Goal: Task Accomplishment & Management: Use online tool/utility

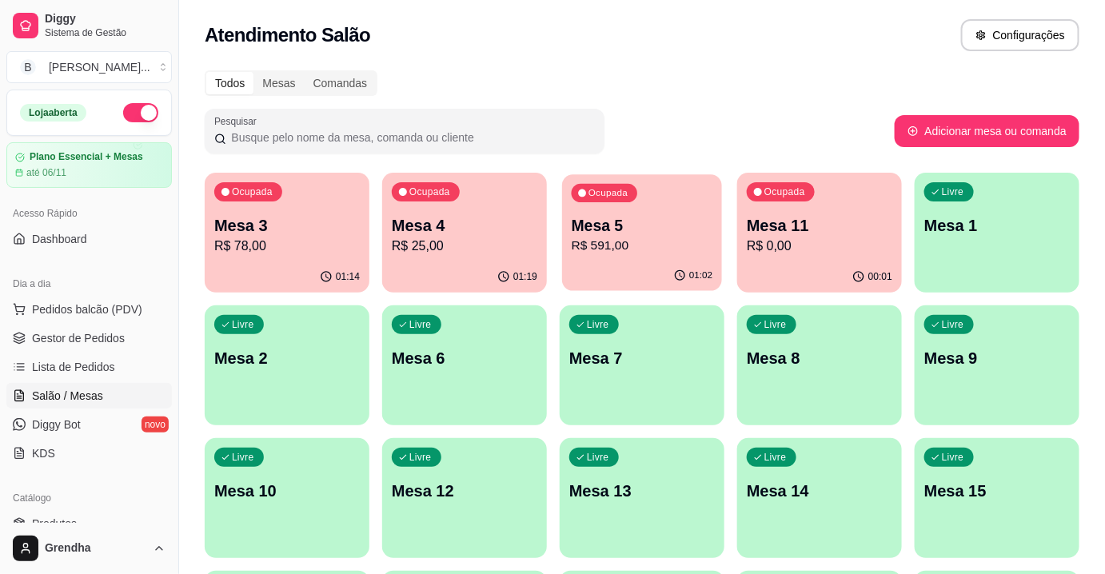
click at [668, 246] on p "R$ 591,00" at bounding box center [641, 246] width 141 height 18
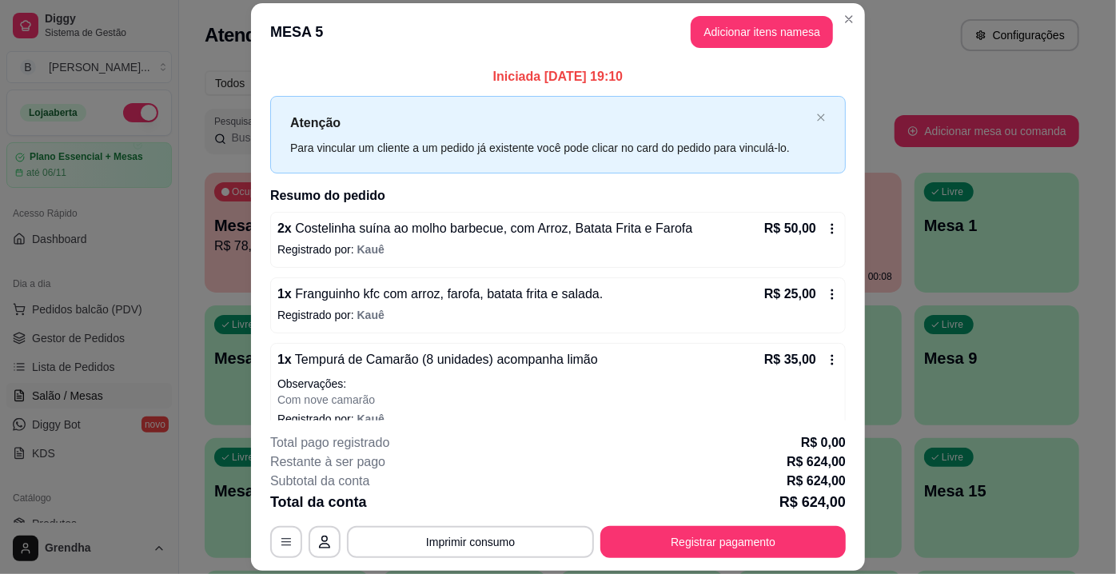
click at [826, 227] on icon at bounding box center [832, 228] width 13 height 13
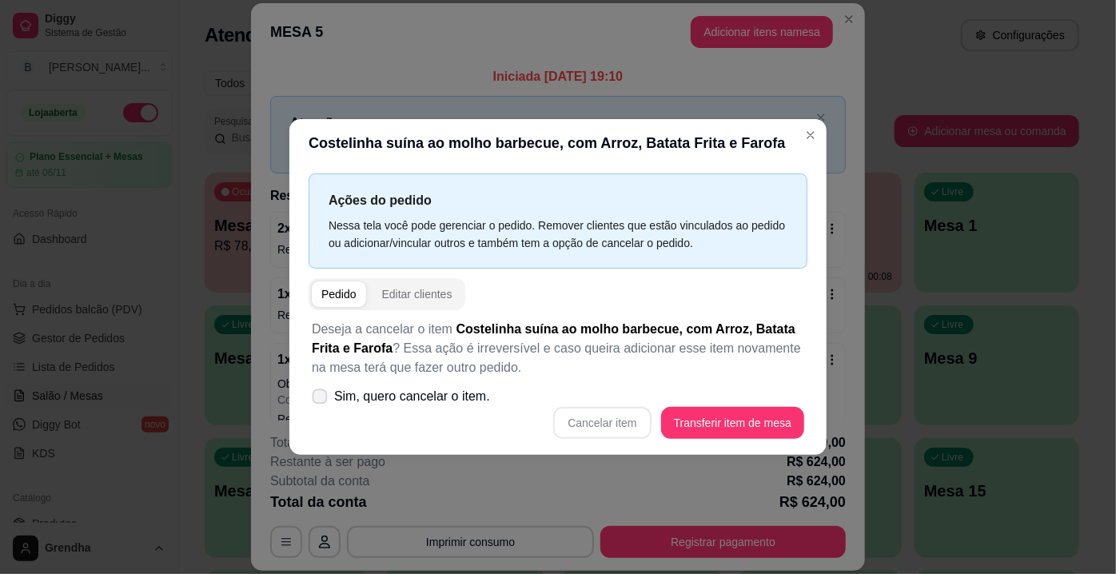
click at [381, 401] on span "Sim, quero cancelar o item." at bounding box center [412, 396] width 156 height 19
click at [321, 401] on input "Sim, quero cancelar o item." at bounding box center [316, 405] width 10 height 10
checkbox input "true"
click at [632, 422] on button "Cancelar item" at bounding box center [602, 423] width 95 height 31
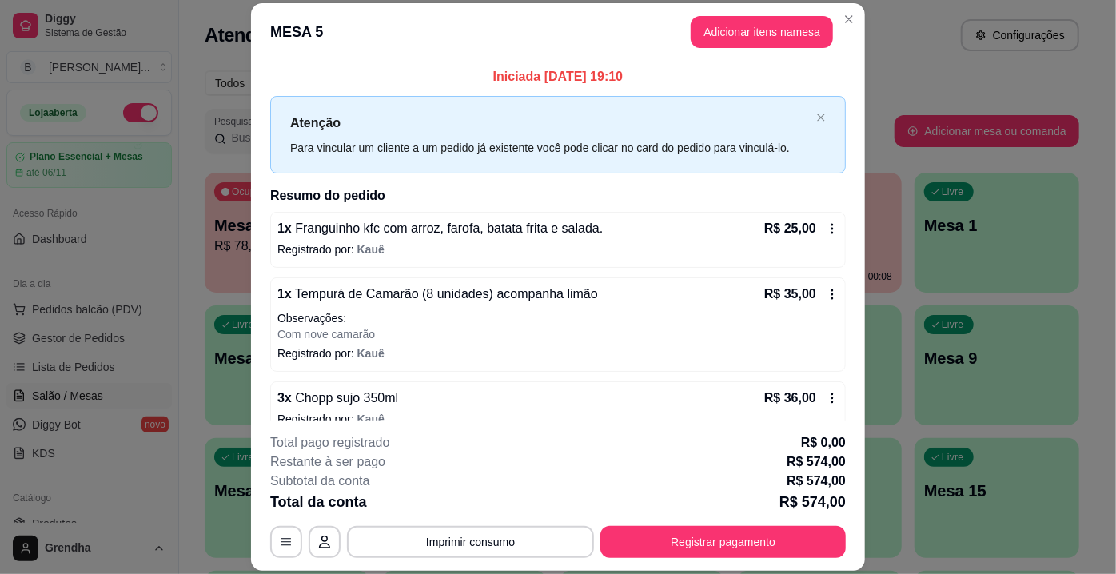
click at [826, 225] on icon at bounding box center [832, 228] width 13 height 13
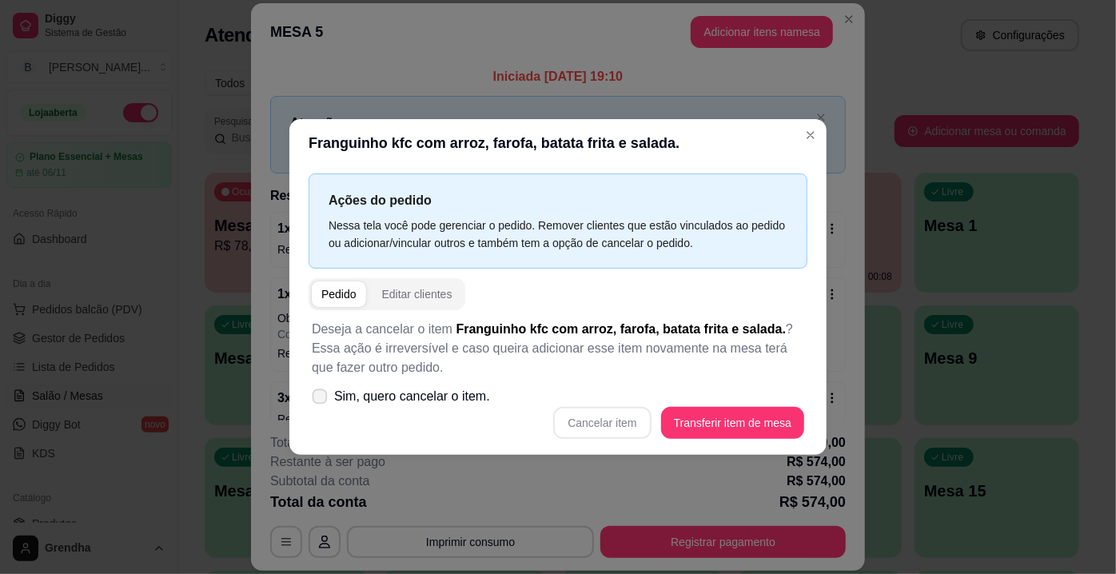
click at [402, 410] on label "Sim, quero cancelar o item." at bounding box center [400, 396] width 191 height 32
click at [321, 410] on input "Sim, quero cancelar o item." at bounding box center [316, 405] width 10 height 10
checkbox input "true"
click at [607, 432] on button "Cancelar item" at bounding box center [602, 423] width 95 height 31
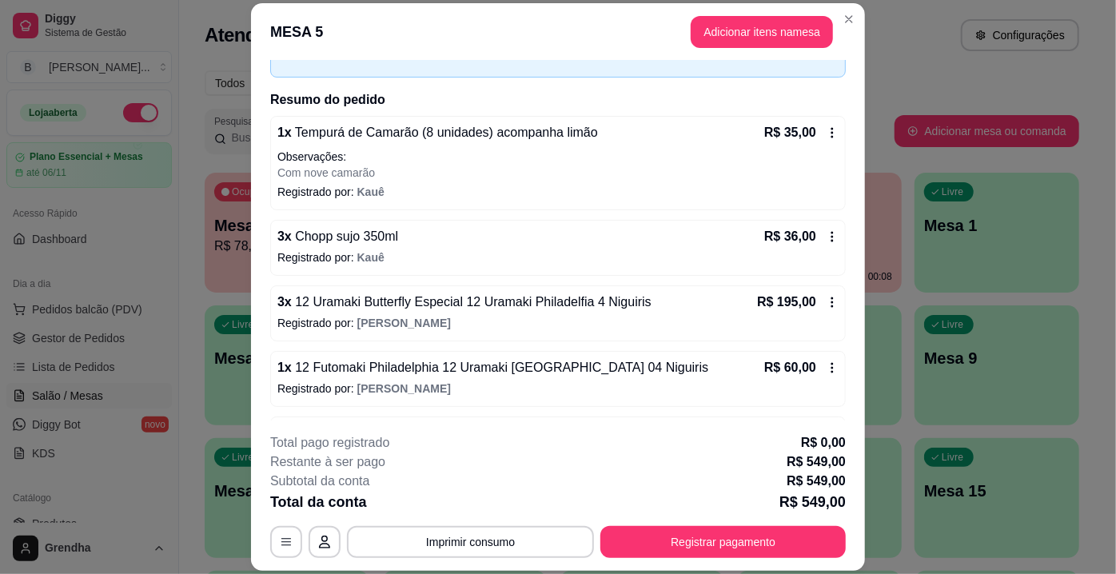
scroll to position [117, 0]
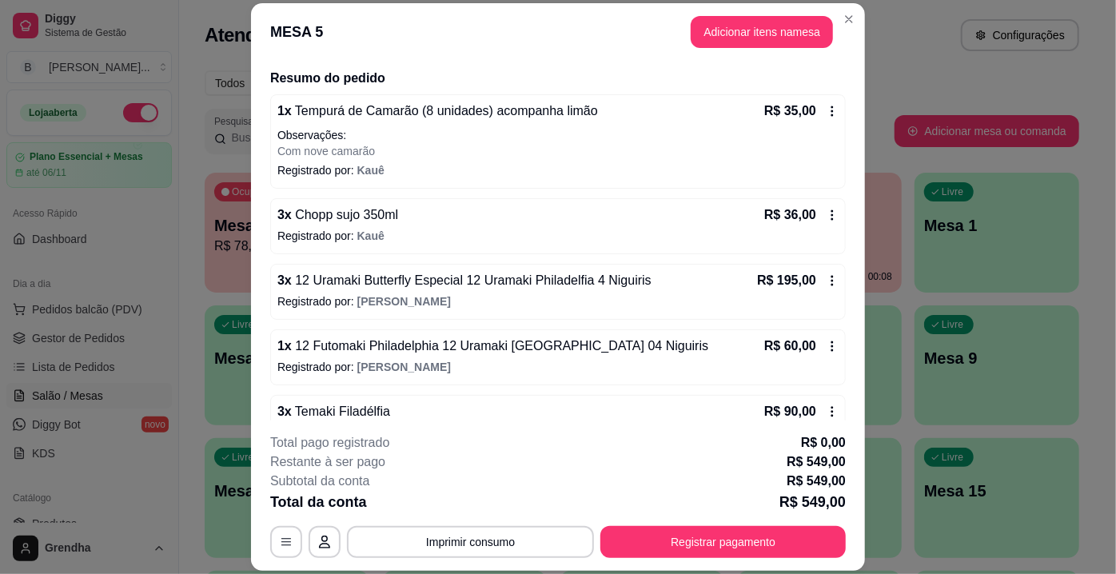
click at [826, 209] on icon at bounding box center [832, 215] width 13 height 13
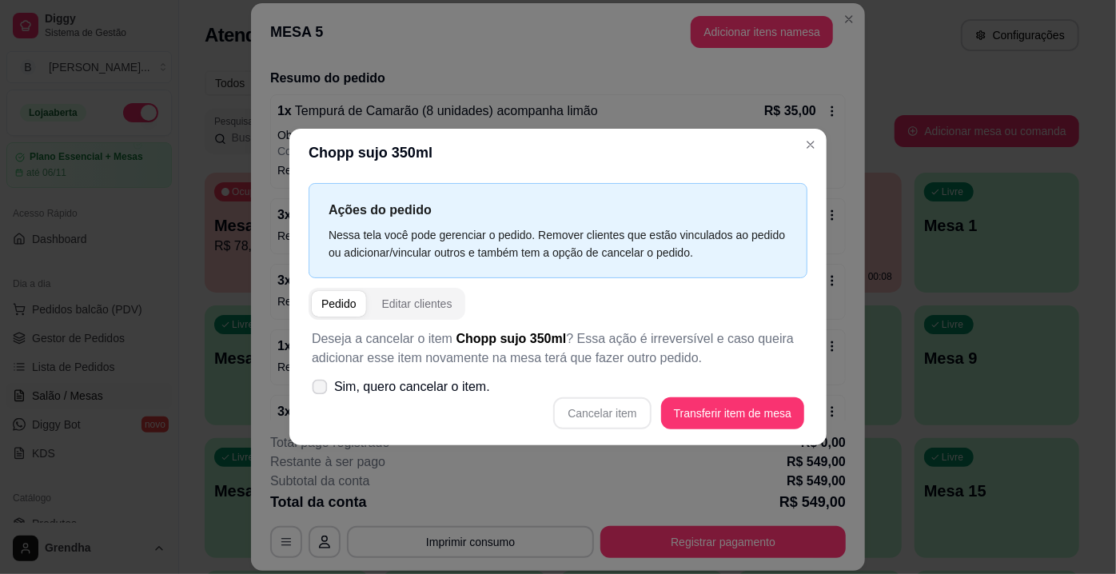
click at [347, 386] on span "Sim, quero cancelar o item." at bounding box center [412, 386] width 156 height 19
click at [321, 390] on input "Sim, quero cancelar o item." at bounding box center [316, 395] width 10 height 10
checkbox input "true"
click at [602, 419] on button "Cancelar item" at bounding box center [602, 413] width 95 height 31
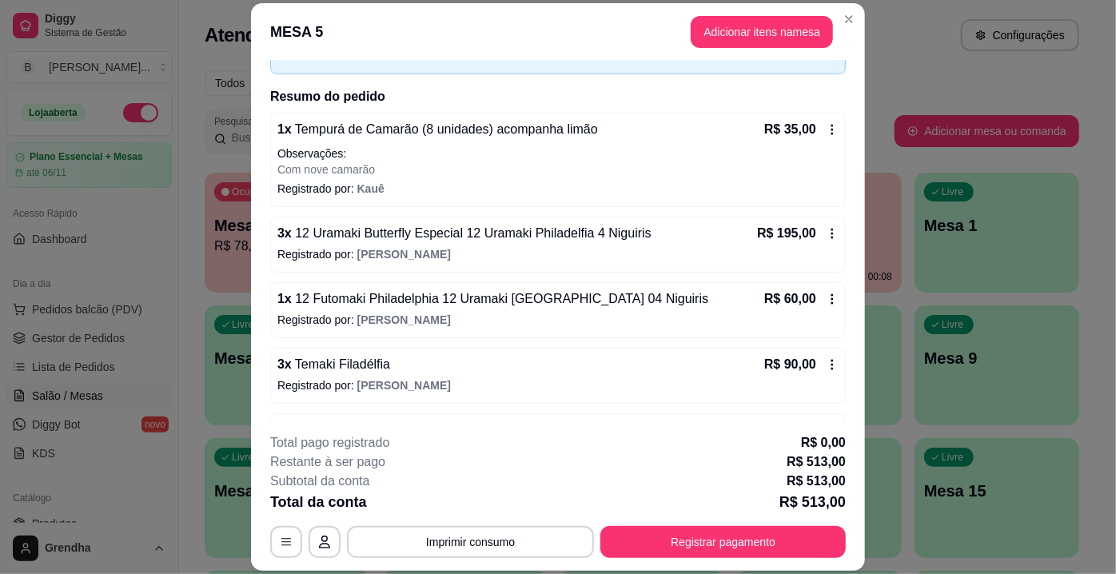
scroll to position [0, 0]
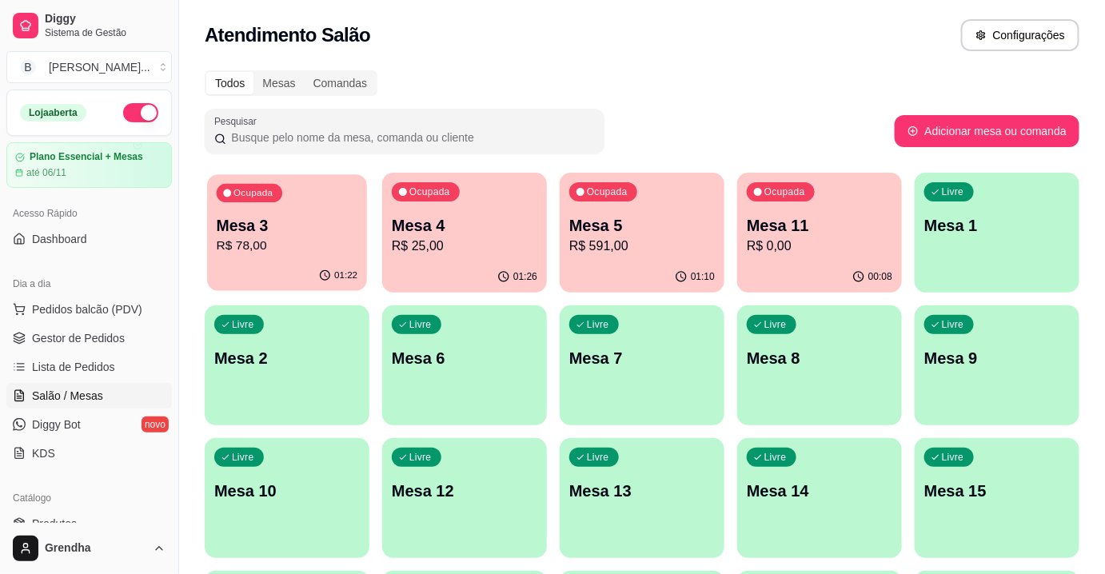
click at [293, 239] on p "R$ 78,00" at bounding box center [287, 246] width 141 height 18
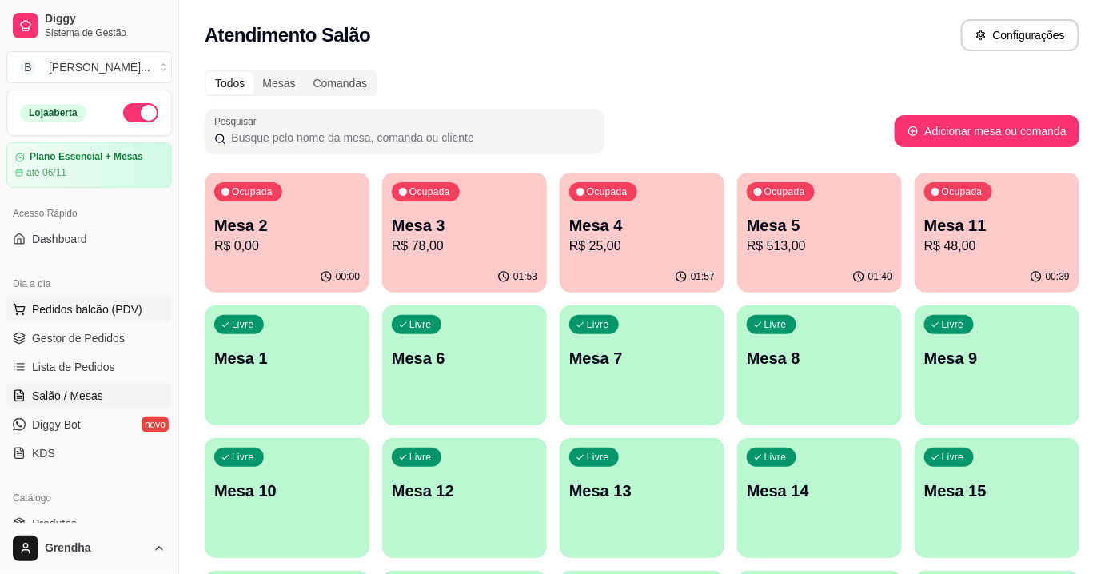
click at [121, 311] on span "Pedidos balcão (PDV)" at bounding box center [87, 309] width 110 height 16
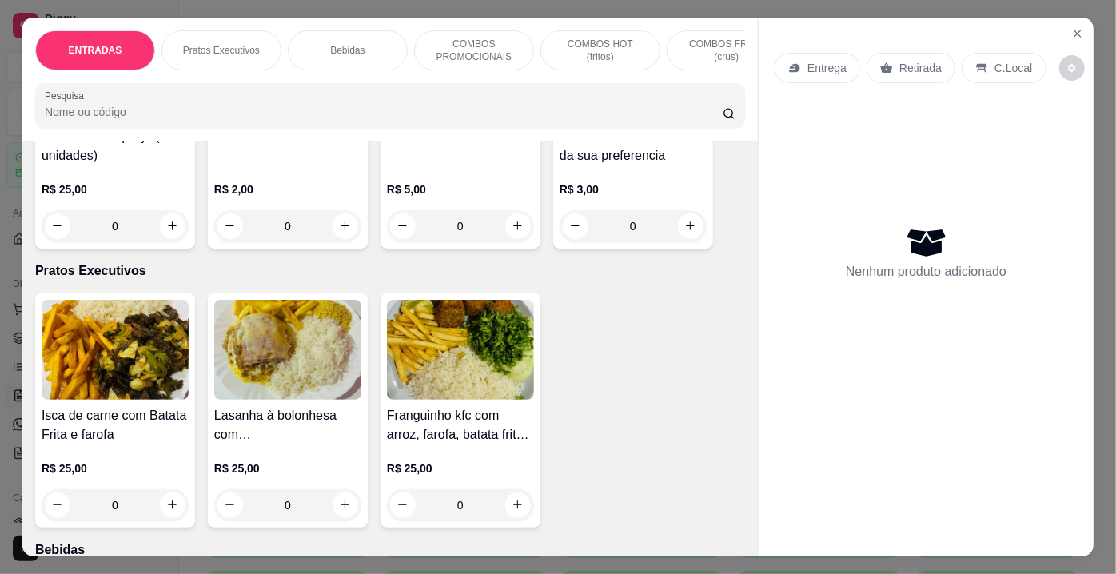
scroll to position [1005, 0]
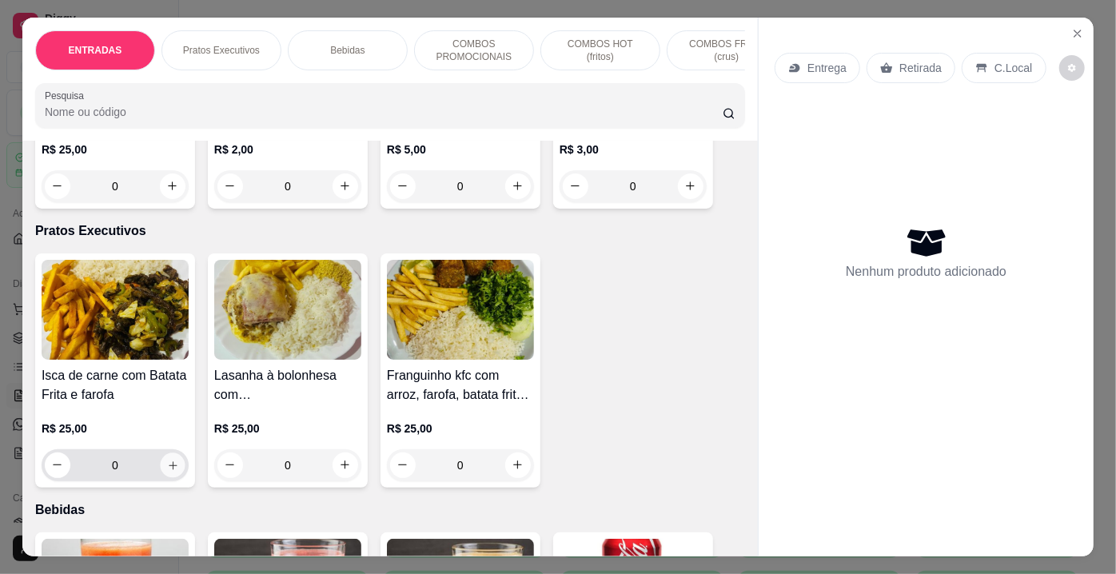
click at [170, 468] on icon "increase-product-quantity" at bounding box center [173, 465] width 12 height 12
type input "1"
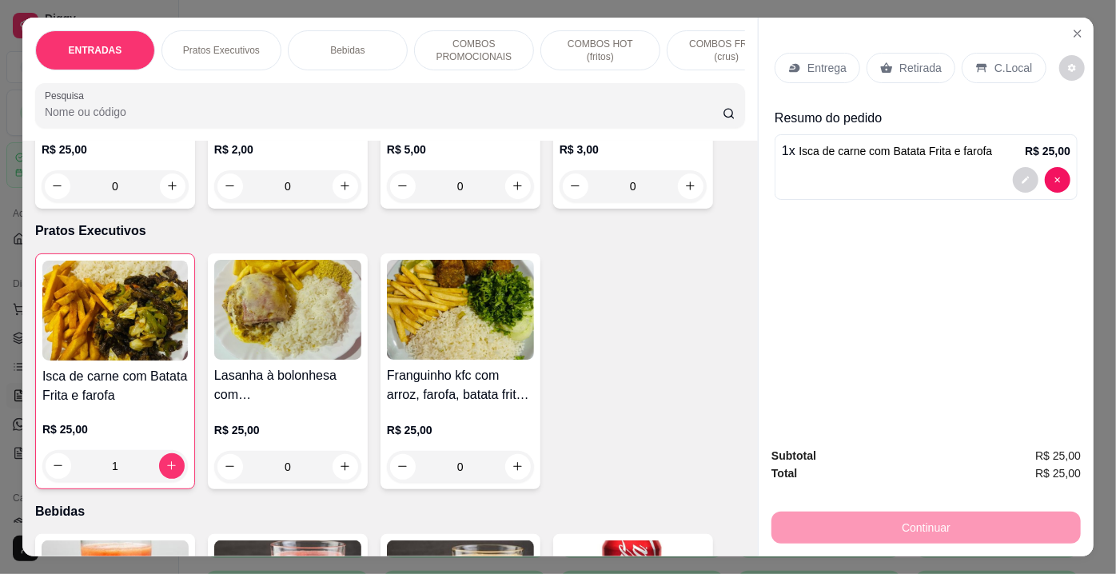
click at [814, 60] on p "Entrega" at bounding box center [826, 68] width 39 height 16
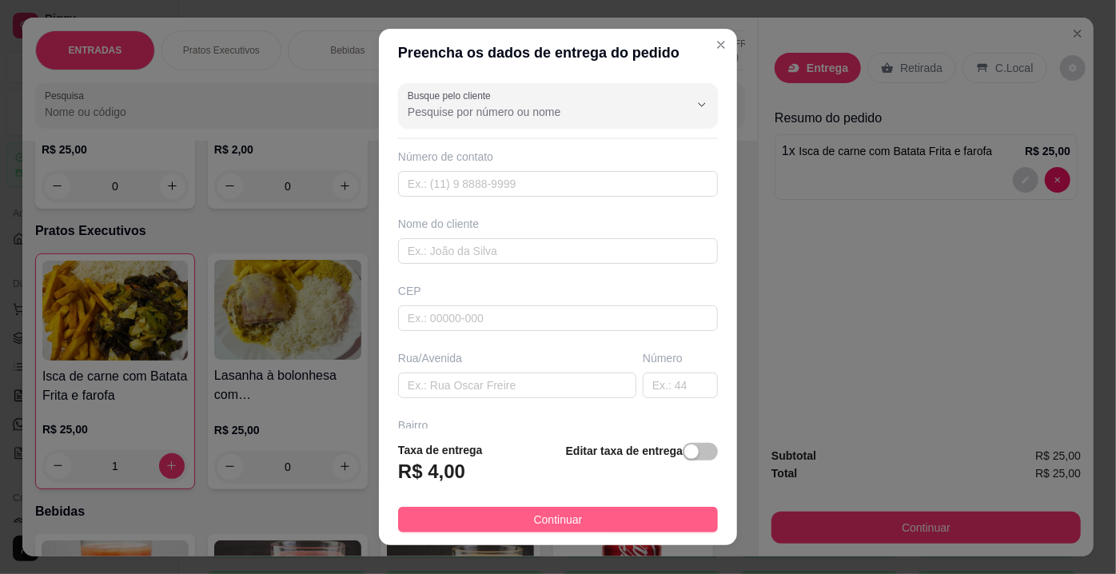
click at [587, 515] on button "Continuar" at bounding box center [558, 520] width 320 height 26
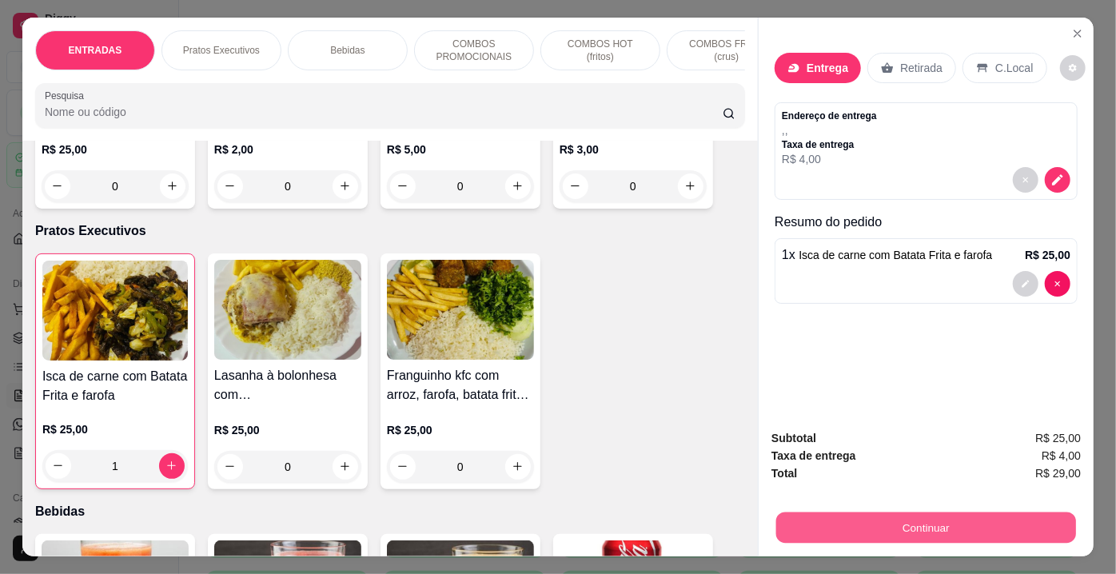
click at [918, 517] on button "Continuar" at bounding box center [926, 527] width 300 height 31
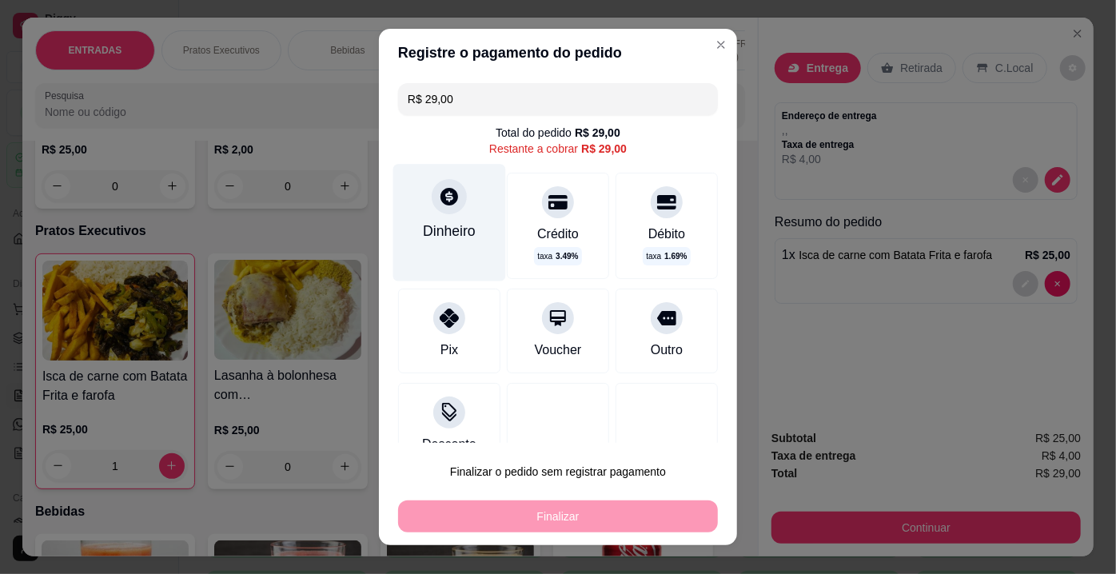
click at [432, 210] on div at bounding box center [449, 196] width 35 height 35
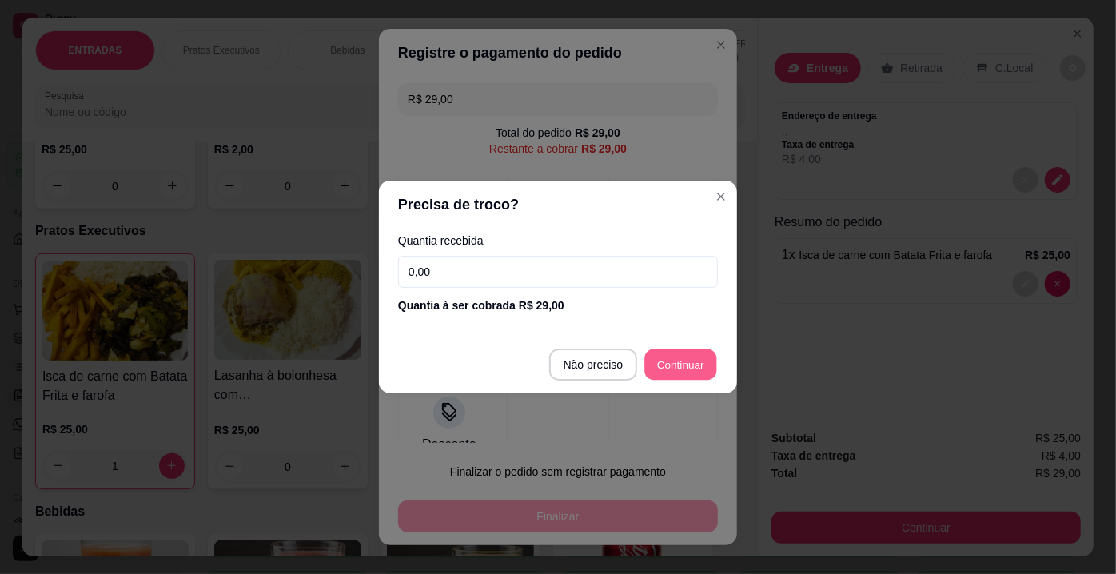
type input "R$ 0,00"
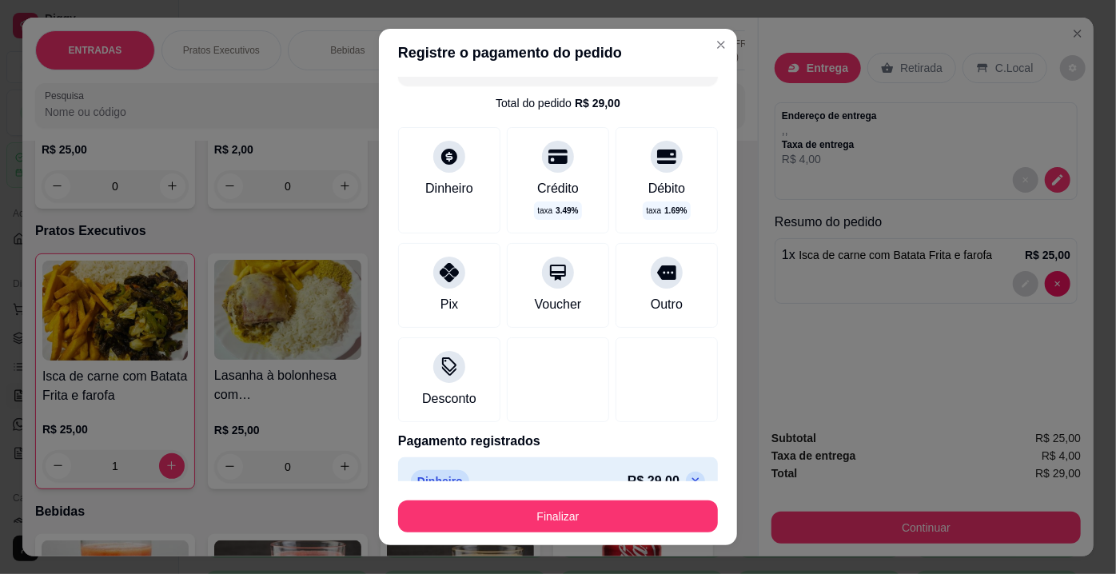
scroll to position [58, 0]
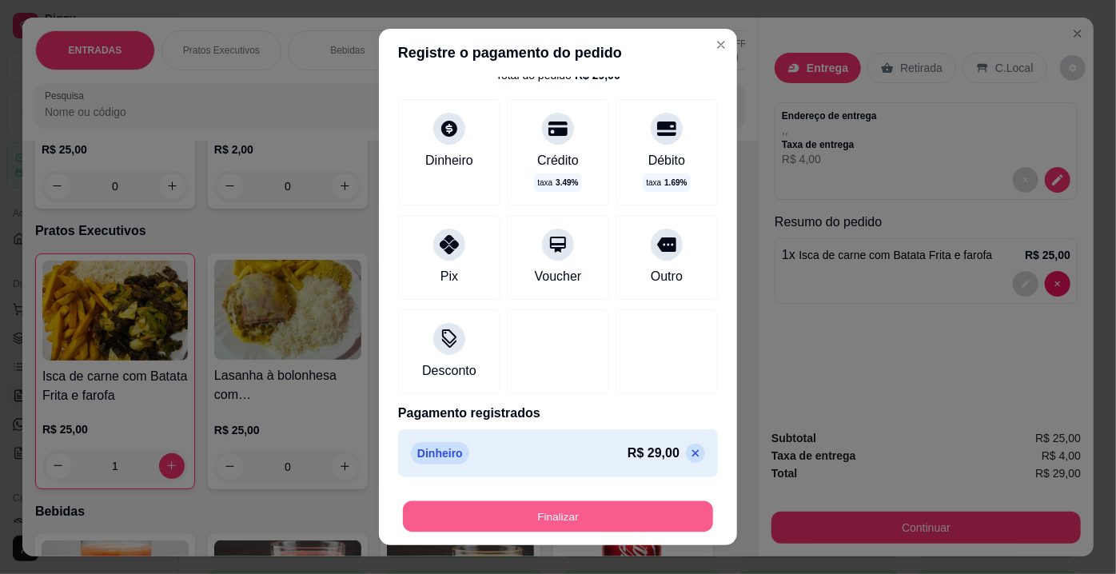
click at [638, 520] on button "Finalizar" at bounding box center [558, 516] width 310 height 31
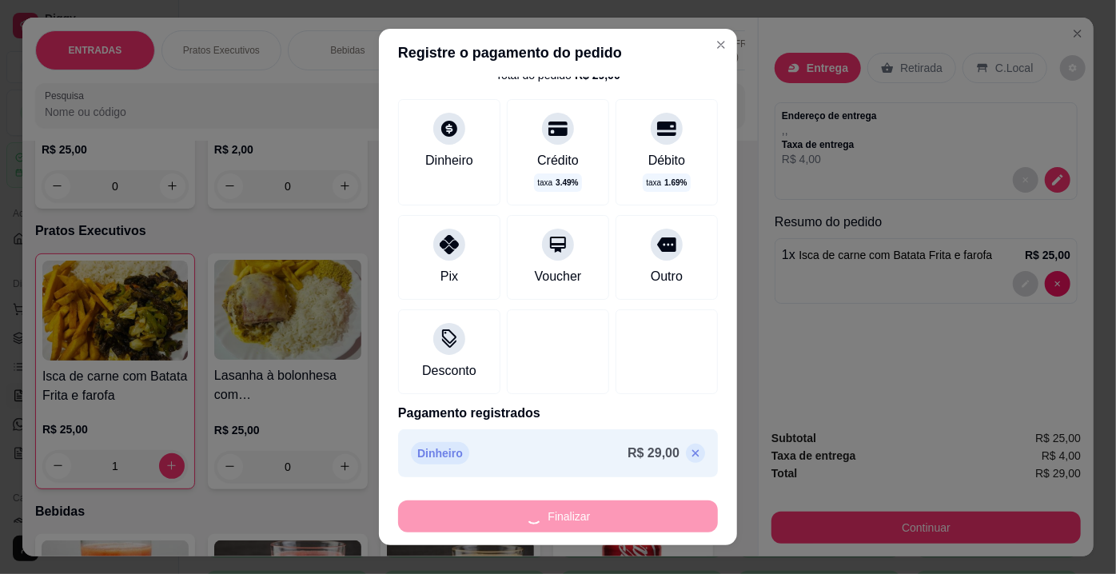
type input "0"
type input "-R$ 29,00"
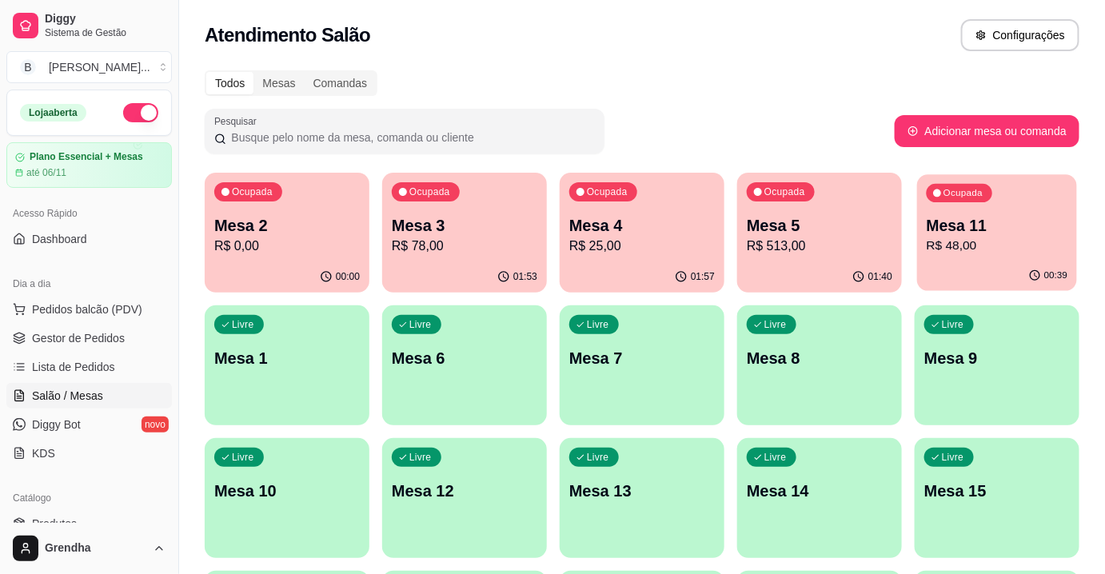
click at [1017, 265] on div "00:39" at bounding box center [997, 276] width 160 height 30
click at [454, 217] on p "Mesa 3" at bounding box center [464, 226] width 141 height 22
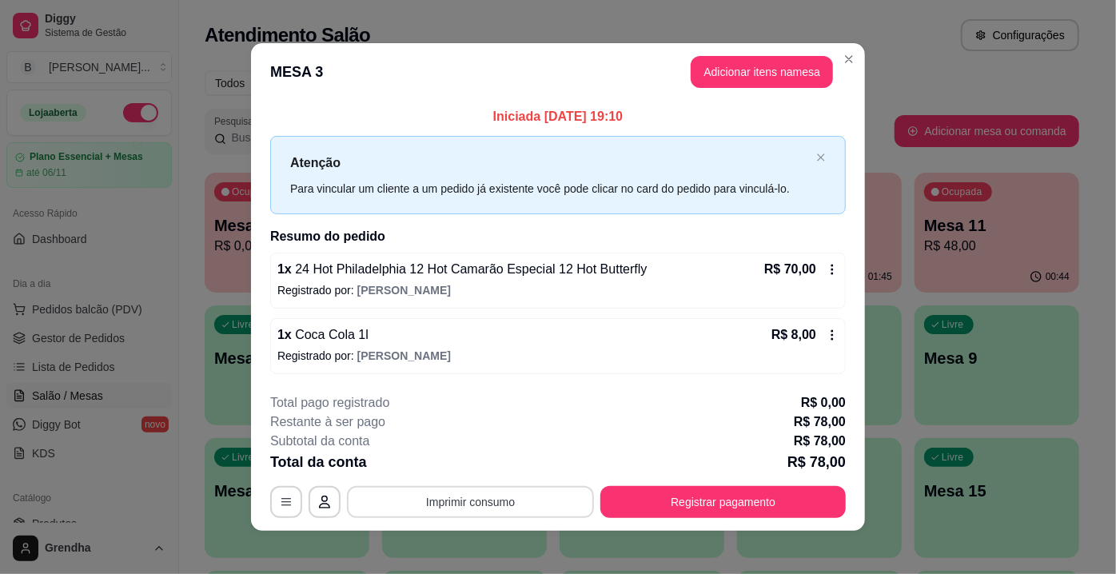
click at [469, 501] on button "Imprimir consumo" at bounding box center [470, 502] width 247 height 32
click at [480, 464] on button "IMPRESSORA" at bounding box center [470, 464] width 112 height 25
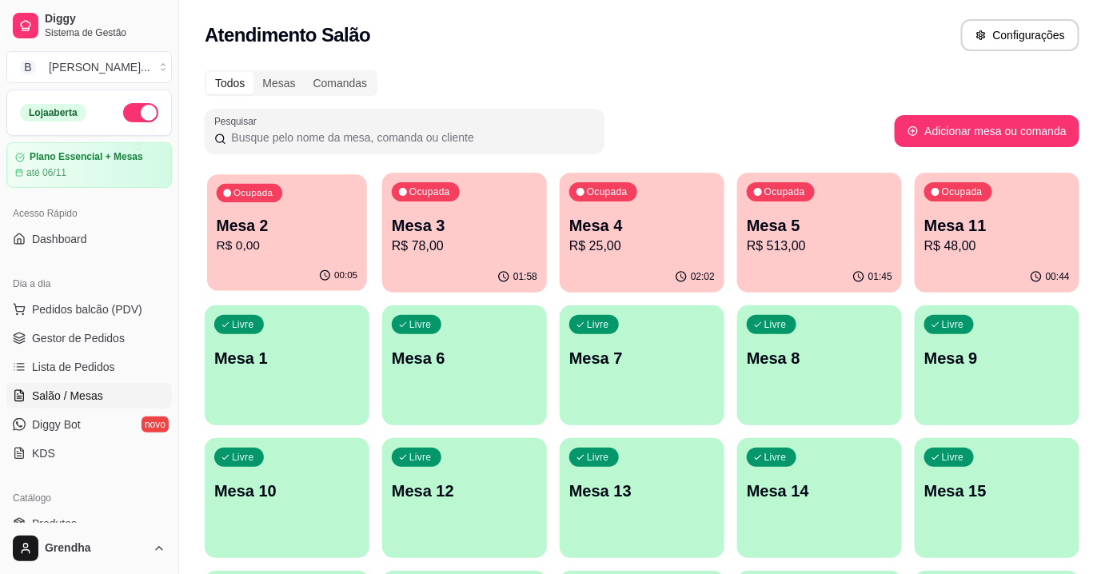
click at [292, 233] on p "Mesa 2" at bounding box center [287, 226] width 141 height 22
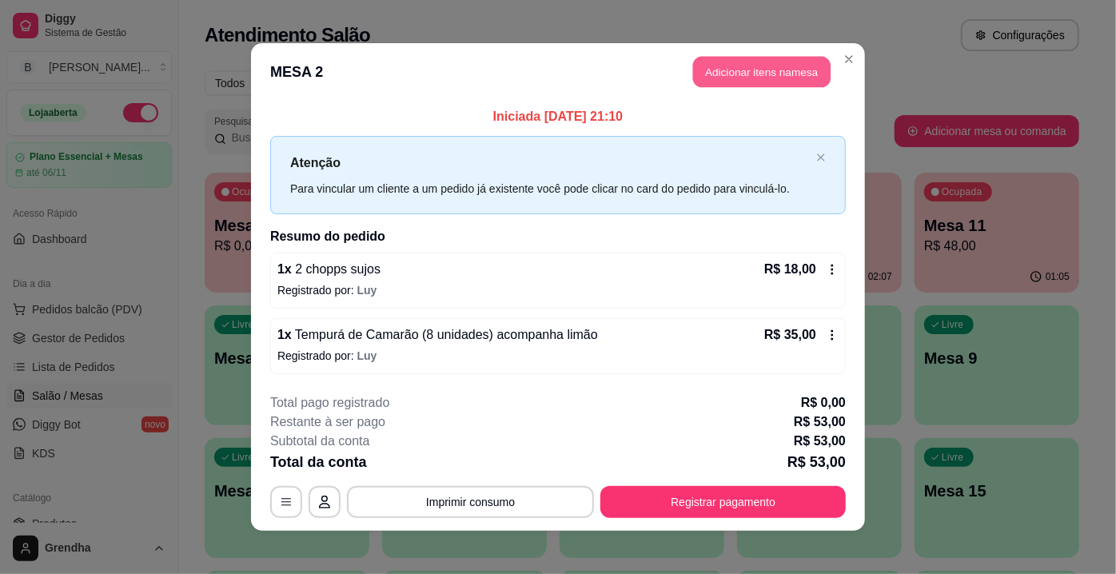
click at [764, 70] on button "Adicionar itens na mesa" at bounding box center [761, 72] width 137 height 31
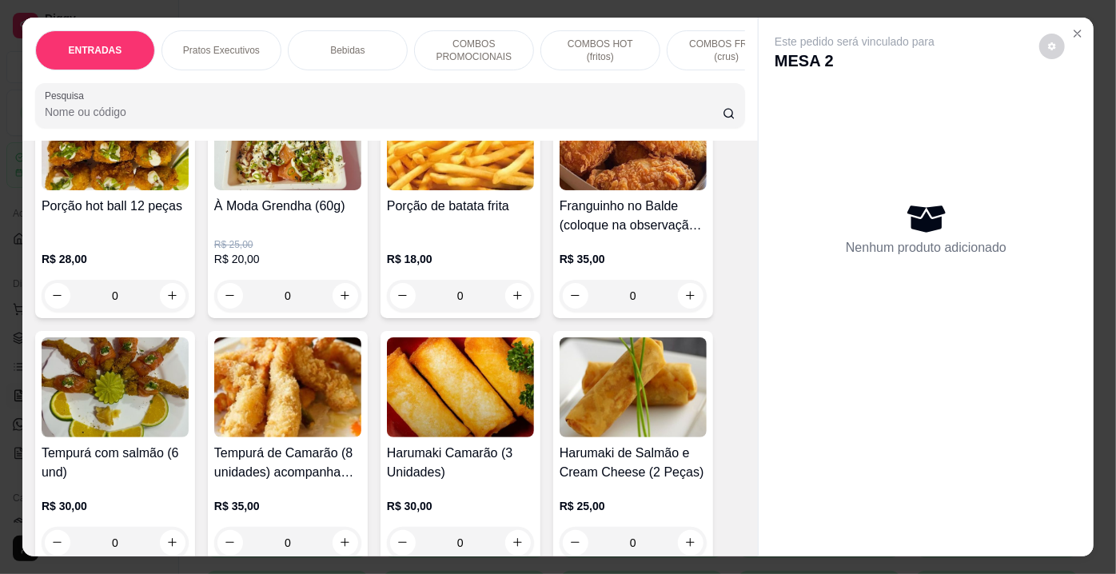
scroll to position [442, 0]
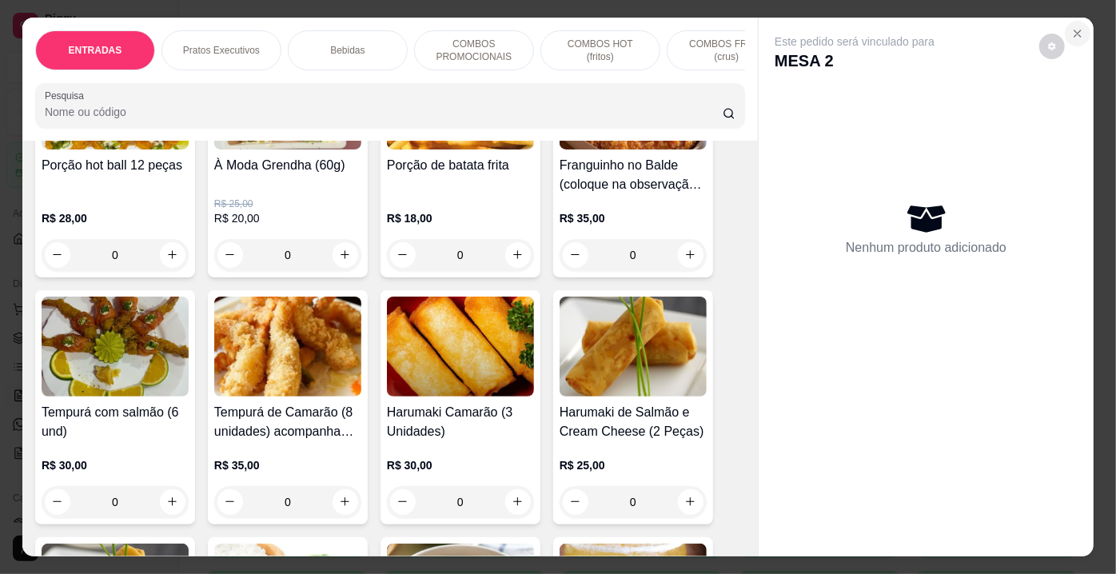
click at [1075, 32] on icon "Close" at bounding box center [1077, 33] width 13 height 13
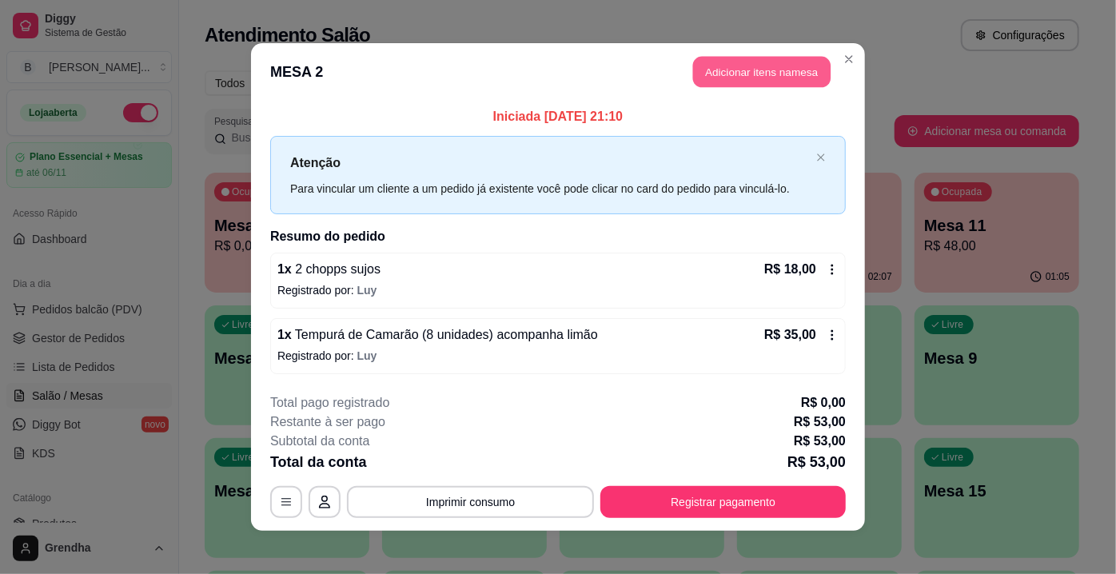
click at [727, 84] on button "Adicionar itens na mesa" at bounding box center [761, 72] width 137 height 31
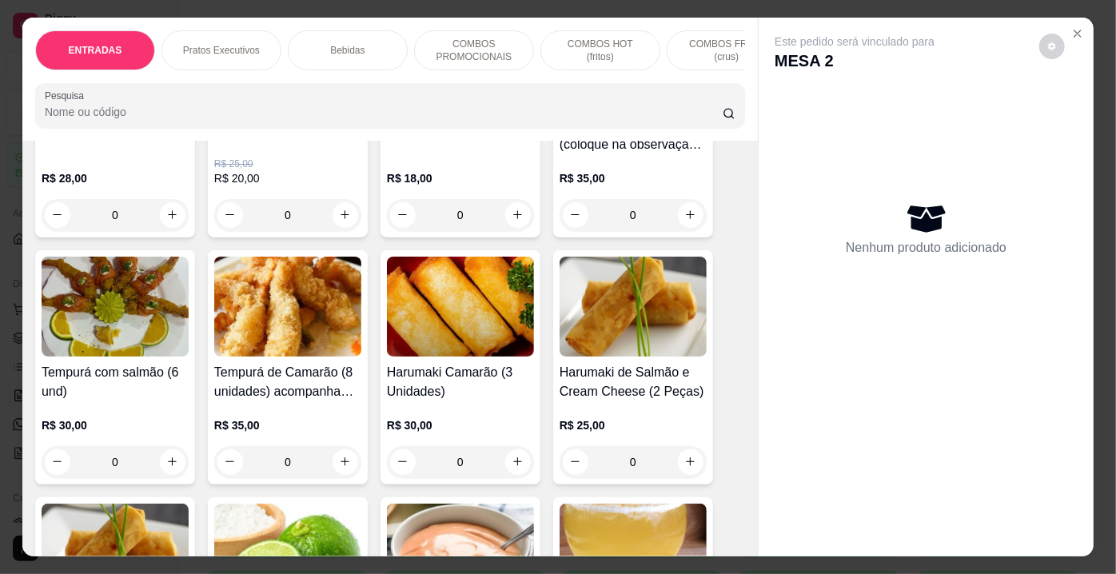
scroll to position [496, 0]
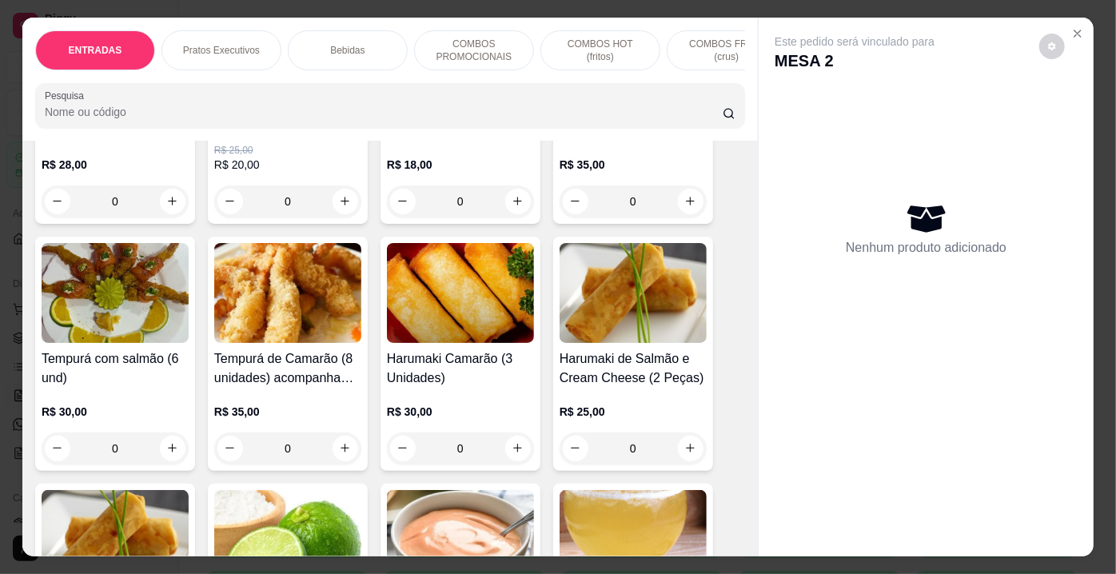
click at [346, 447] on div "0" at bounding box center [287, 448] width 147 height 32
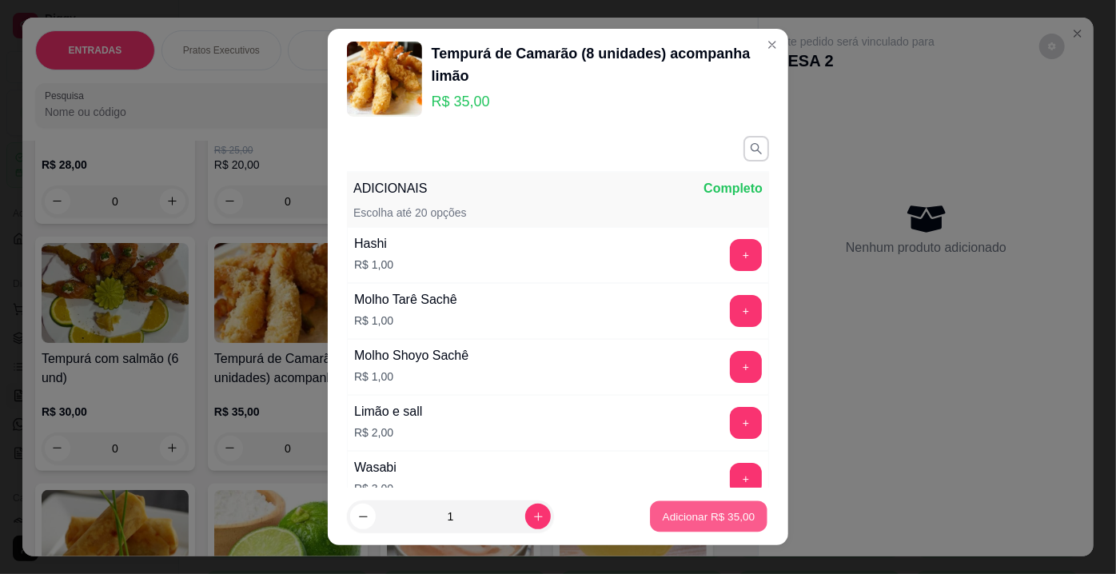
click at [686, 525] on button "Adicionar R$ 35,00" at bounding box center [708, 516] width 117 height 31
type input "1"
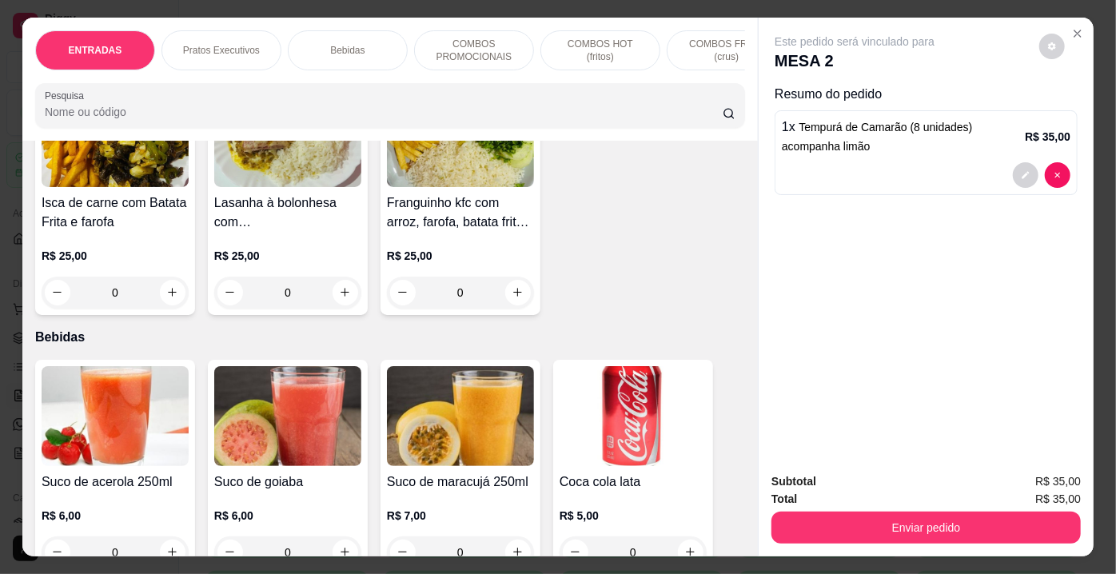
scroll to position [1206, 0]
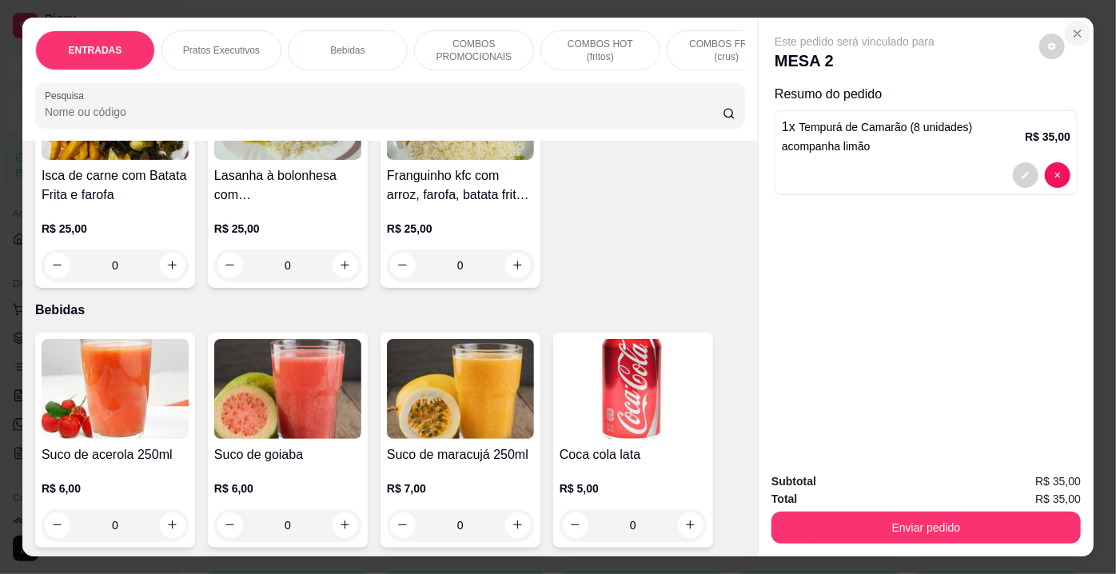
click at [1073, 31] on icon "Close" at bounding box center [1077, 33] width 13 height 13
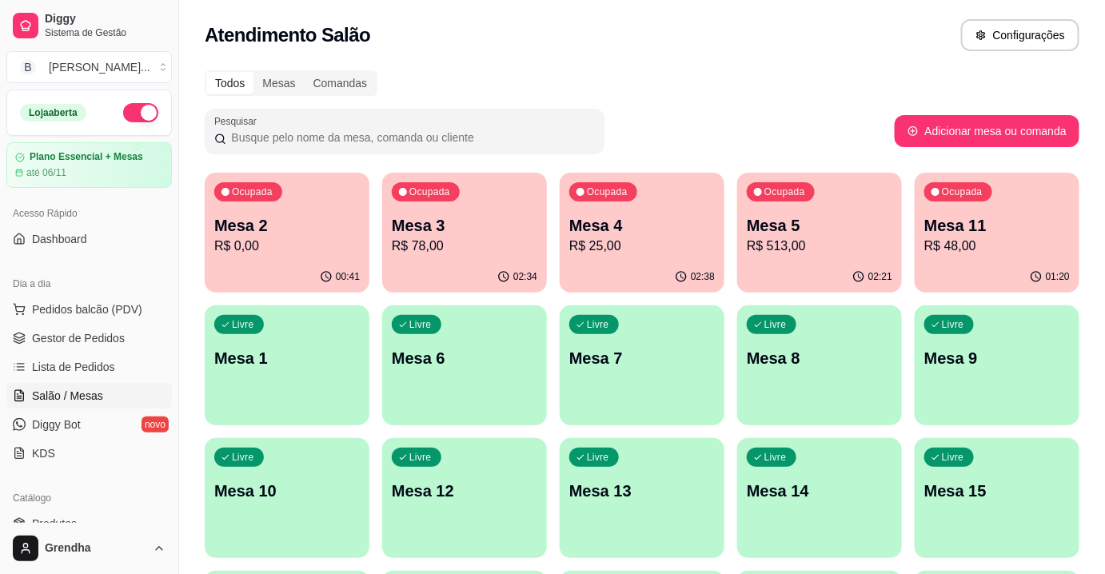
click at [961, 255] on div "Ocupada Mesa 11 R$ 48,00" at bounding box center [996, 217] width 165 height 89
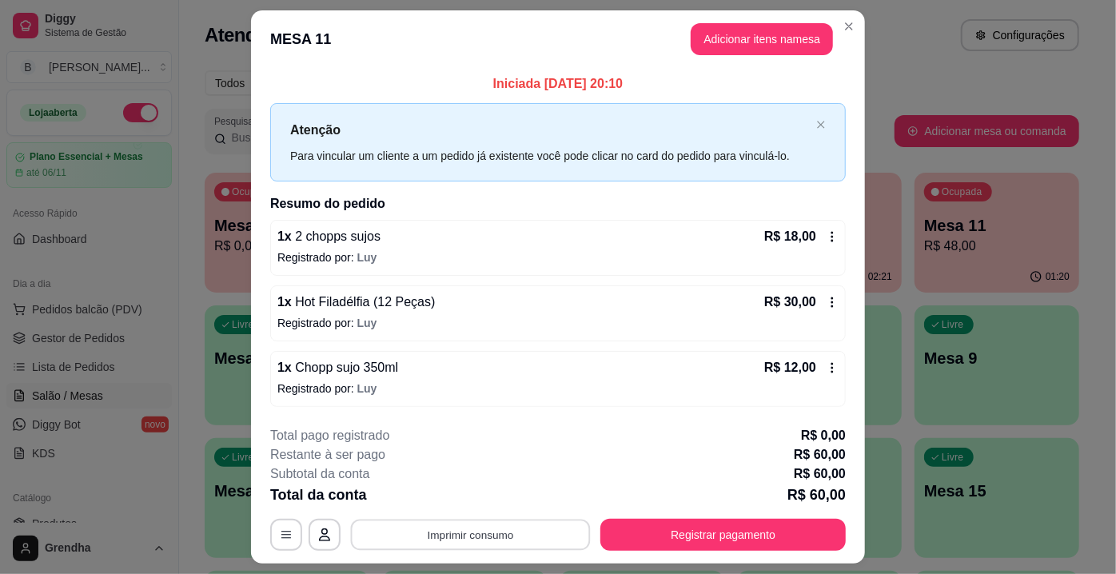
click at [454, 534] on button "Imprimir consumo" at bounding box center [471, 534] width 240 height 31
click at [481, 498] on button "IMPRESSORA" at bounding box center [470, 496] width 112 height 25
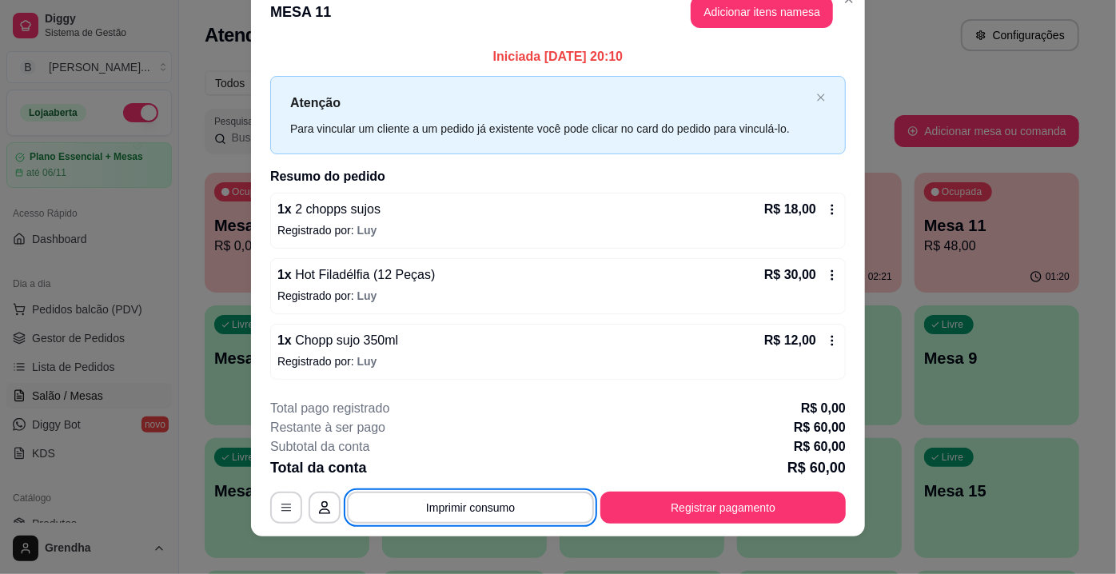
scroll to position [29, 0]
